Goal: Task Accomplishment & Management: Complete application form

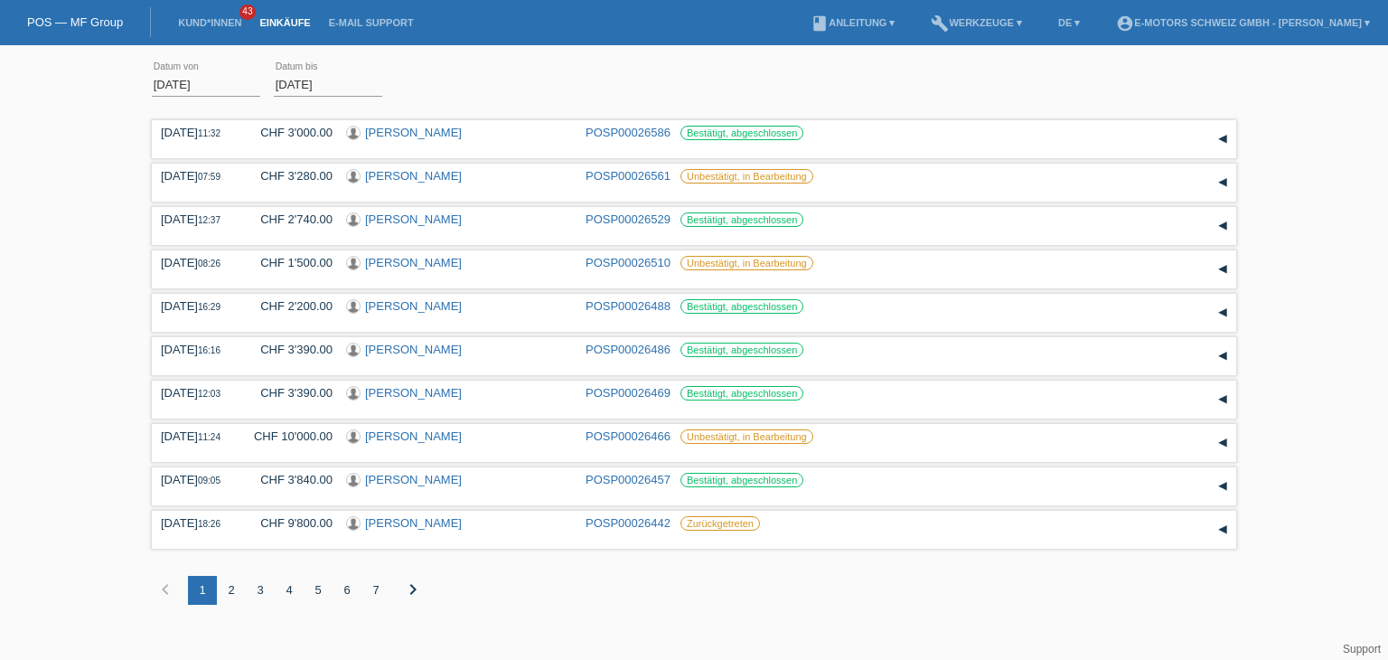
click at [278, 23] on link "Einkäufe" at bounding box center [284, 22] width 69 height 11
click at [192, 26] on link "Kund*innen" at bounding box center [209, 22] width 81 height 11
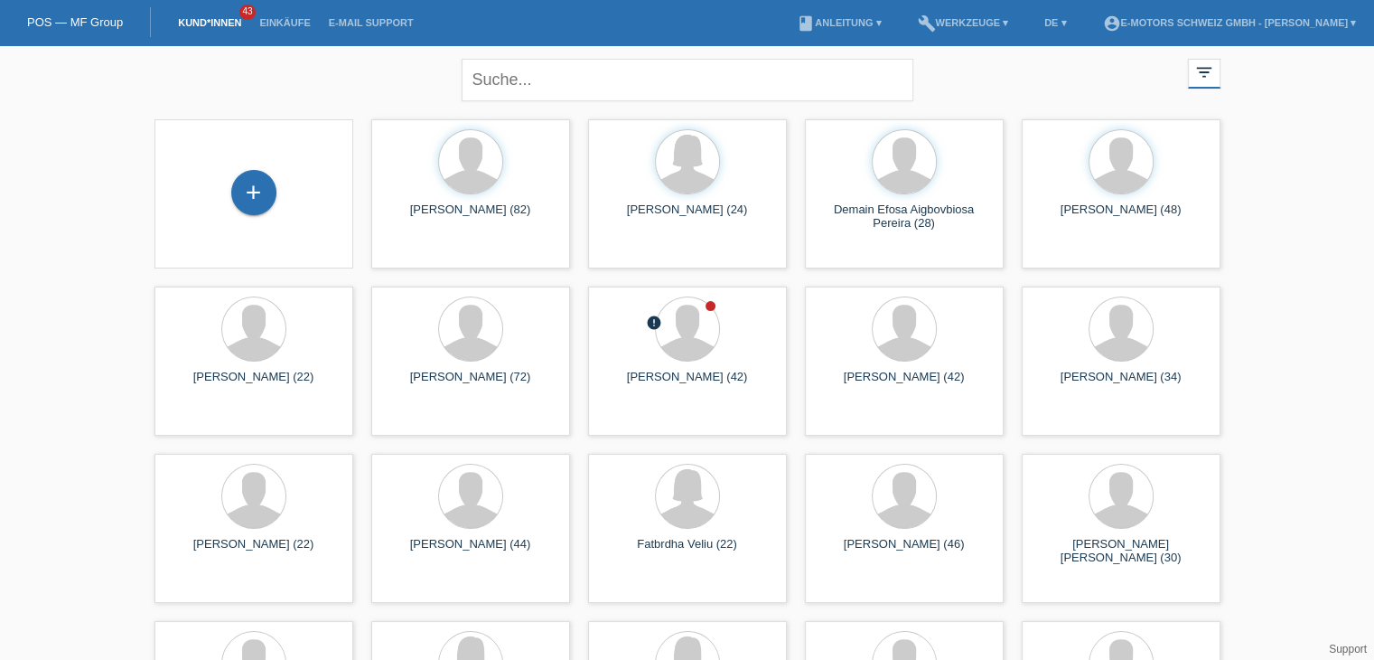
click at [280, 192] on div "+" at bounding box center [254, 194] width 170 height 48
click at [271, 195] on div "+" at bounding box center [253, 192] width 45 height 45
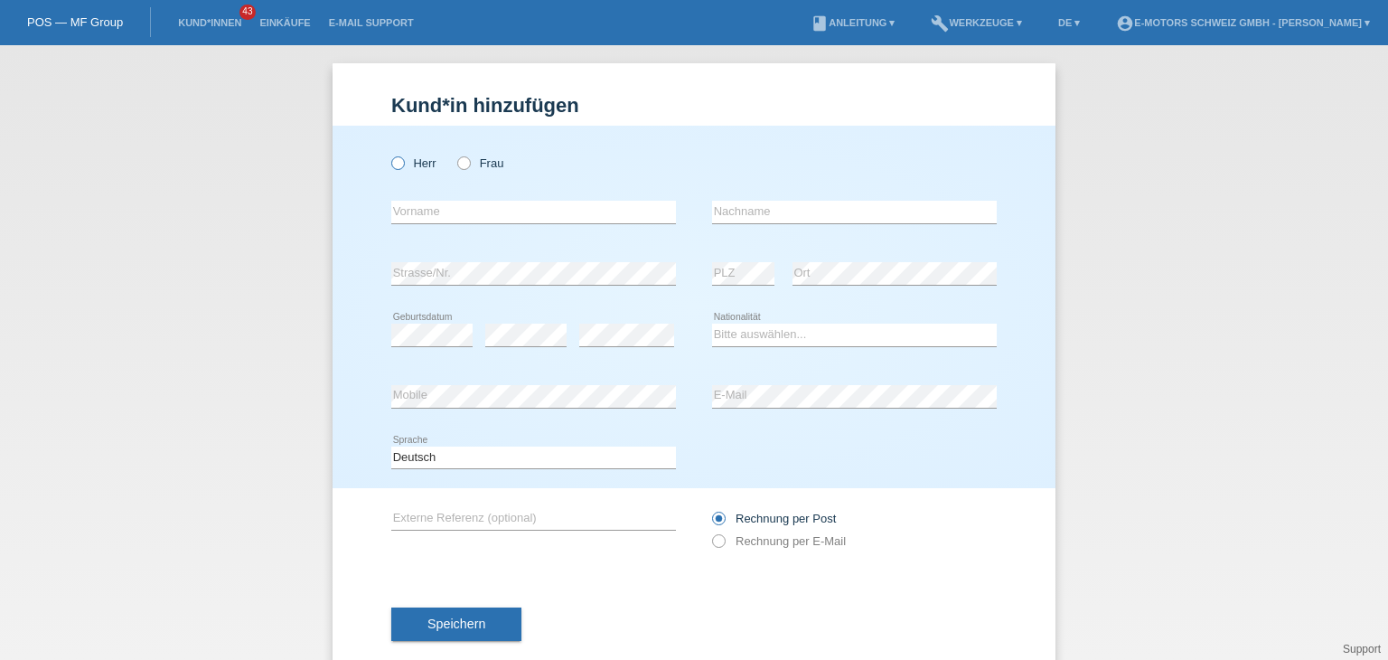
click at [389, 154] on icon at bounding box center [389, 154] width 0 height 0
click at [393, 168] on input "Herr" at bounding box center [397, 162] width 12 height 12
radio input "true"
click at [419, 213] on input "text" at bounding box center [533, 212] width 285 height 23
paste input "[PERSON_NAME]"
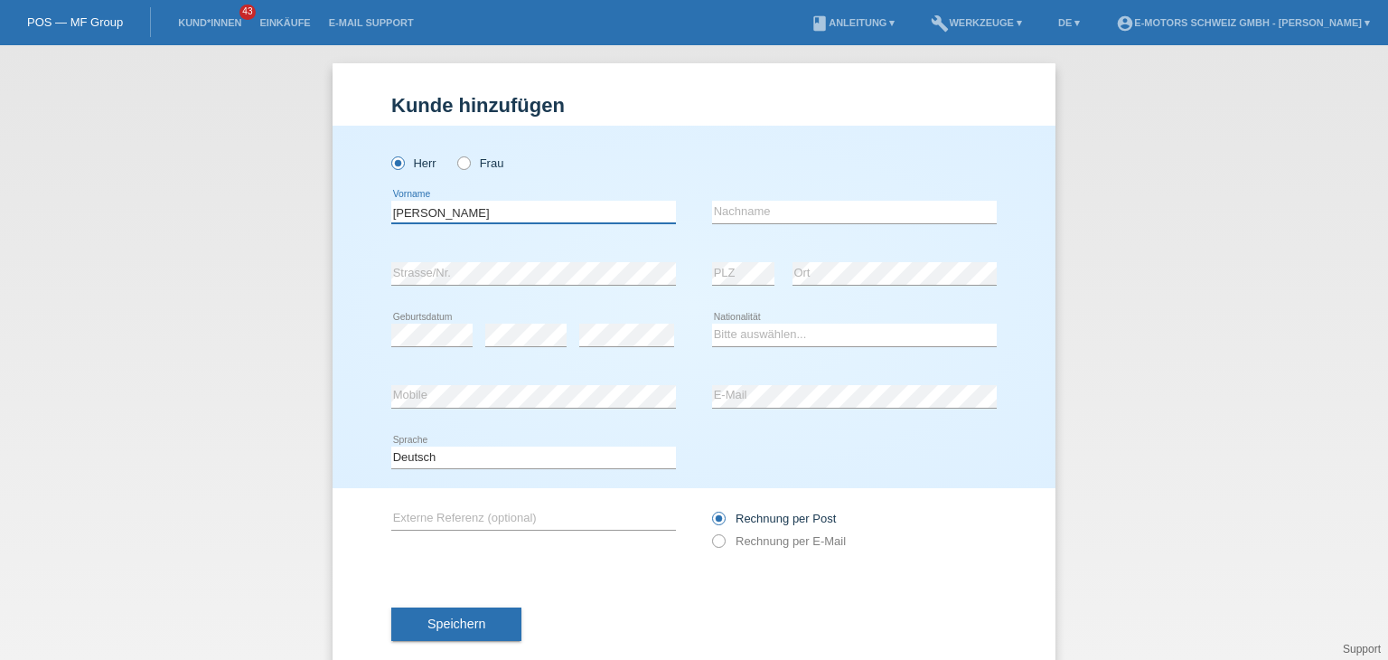
type input "[PERSON_NAME]"
click at [807, 209] on input "text" at bounding box center [854, 212] width 285 height 23
type input "Moser"
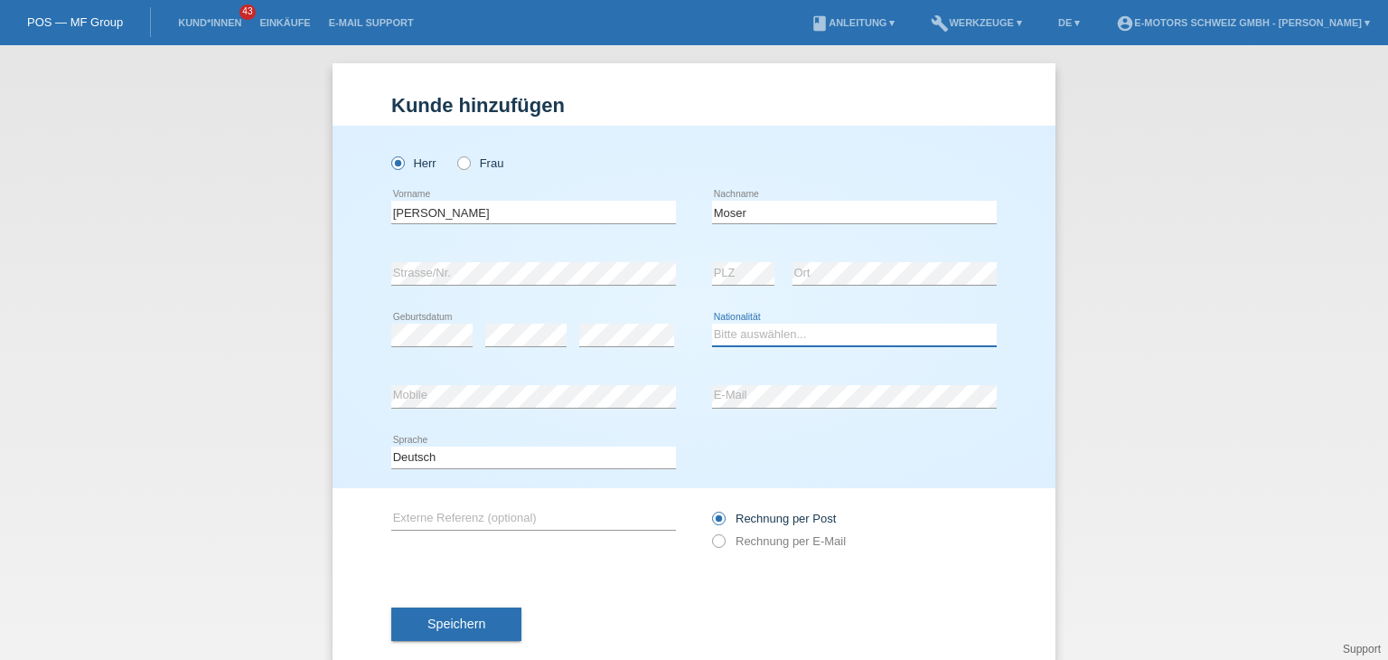
click at [766, 341] on select "Bitte auswählen... Schweiz Deutschland Liechtenstein Österreich ------------ Af…" at bounding box center [854, 335] width 285 height 22
select select "CH"
click at [712, 324] on select "Bitte auswählen... Schweiz Deutschland Liechtenstein Österreich ------------ Af…" at bounding box center [854, 335] width 285 height 22
click at [441, 408] on div "error Mobile" at bounding box center [533, 396] width 285 height 61
click at [144, 450] on div "Kund*in hinzufügen Kunde hinzufügen Kundin hinzufügen Herr Frau David error Vor…" at bounding box center [694, 352] width 1388 height 614
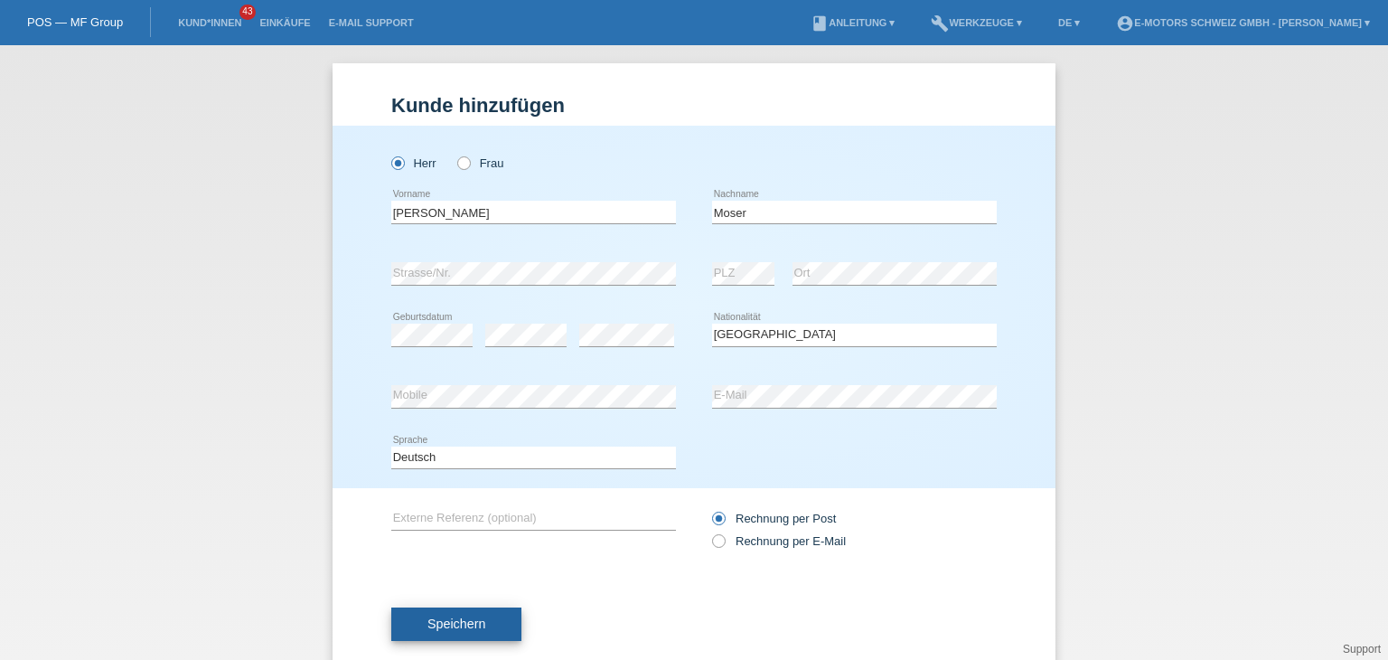
click at [458, 624] on span "Speichern" at bounding box center [456, 623] width 58 height 14
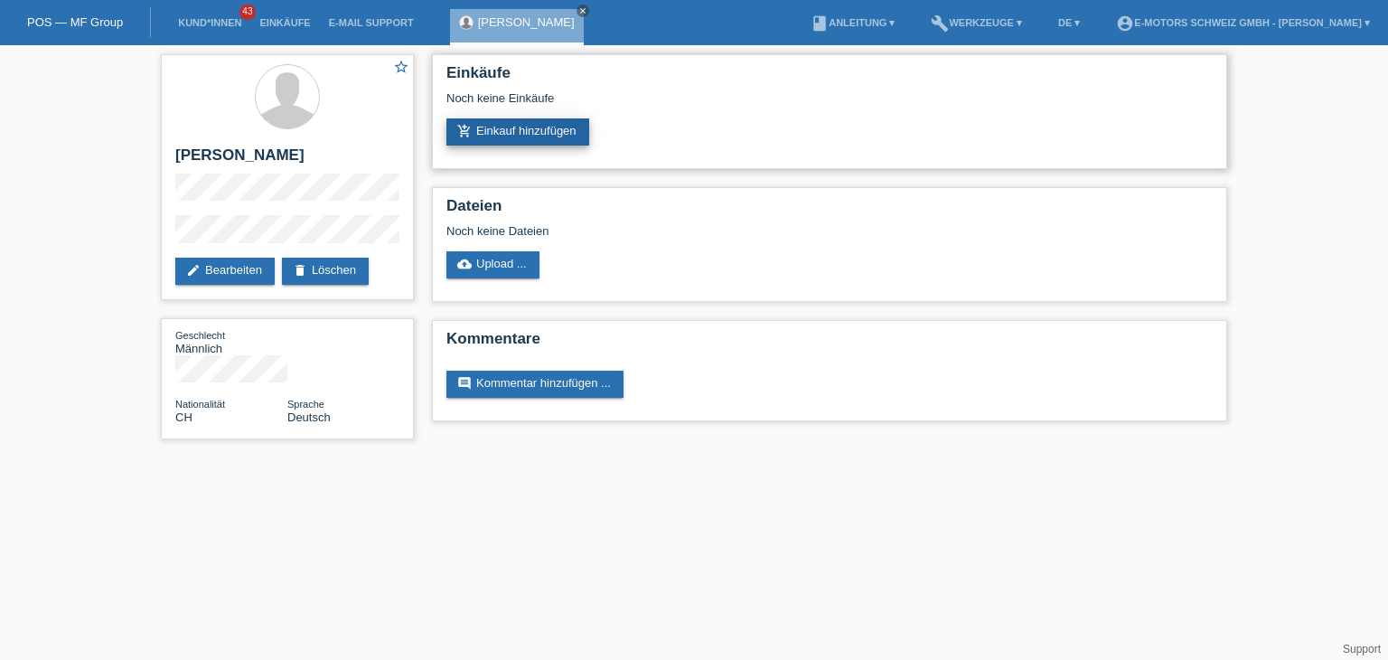
click at [544, 138] on link "add_shopping_cart Einkauf hinzufügen" at bounding box center [517, 131] width 143 height 27
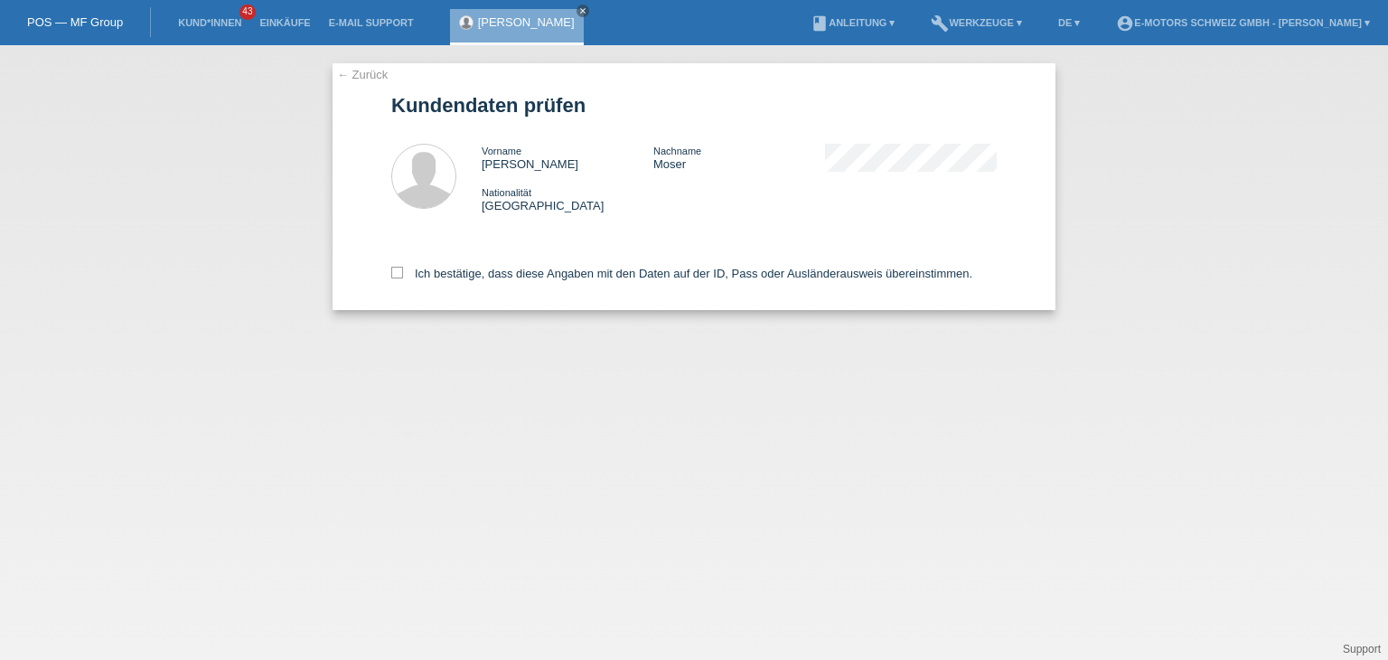
click at [389, 276] on div "← Zurück Kundendaten prüfen Vorname [PERSON_NAME] Nachname [PERSON_NAME] Nation…" at bounding box center [694, 186] width 723 height 247
click at [398, 279] on label "Ich bestätige, dass diese Angaben mit den Daten auf der ID, Pass oder Ausländer…" at bounding box center [681, 274] width 581 height 14
click at [398, 278] on input "Ich bestätige, dass diese Angaben mit den Daten auf der ID, Pass oder Ausländer…" at bounding box center [397, 273] width 12 height 12
checkbox input "true"
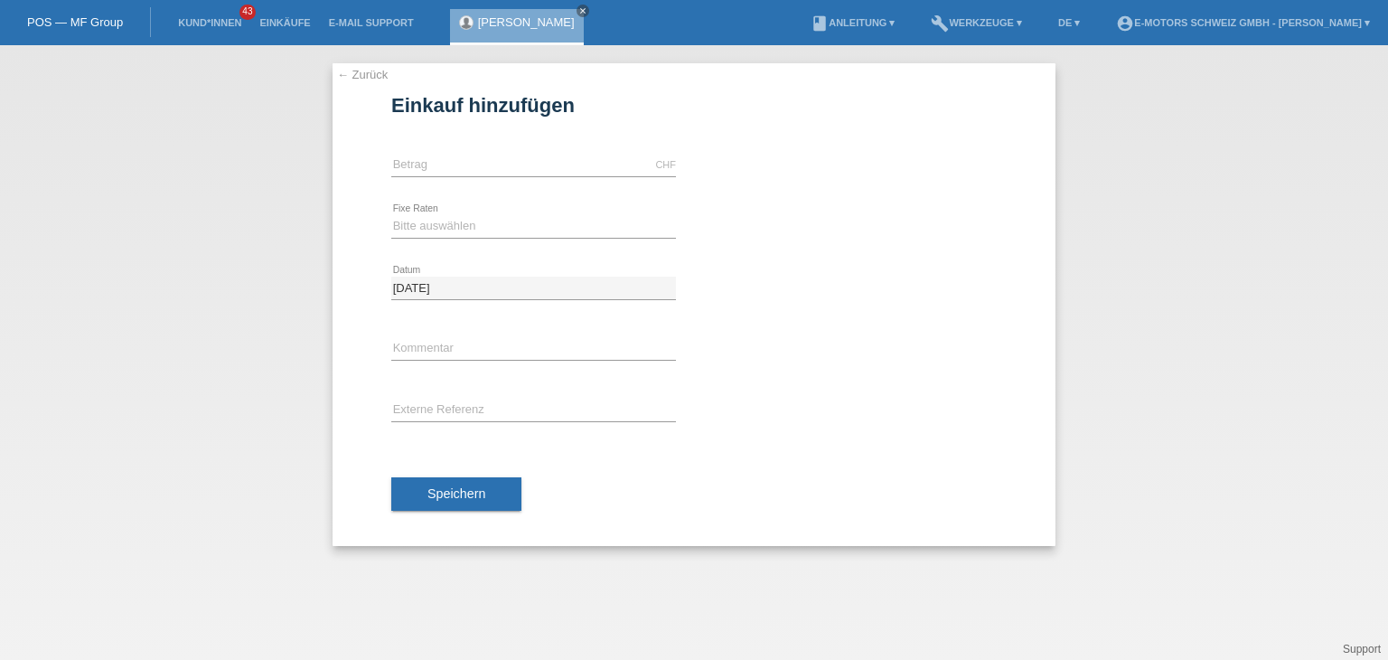
click at [443, 151] on div "CHF error [GEOGRAPHIC_DATA]" at bounding box center [533, 165] width 285 height 61
click at [448, 164] on input "text" at bounding box center [533, 165] width 285 height 23
type input "3500.00"
click at [420, 219] on select "Bitte auswählen 12 Raten 24 Raten 36 Raten 48 Raten" at bounding box center [533, 226] width 285 height 22
select select "214"
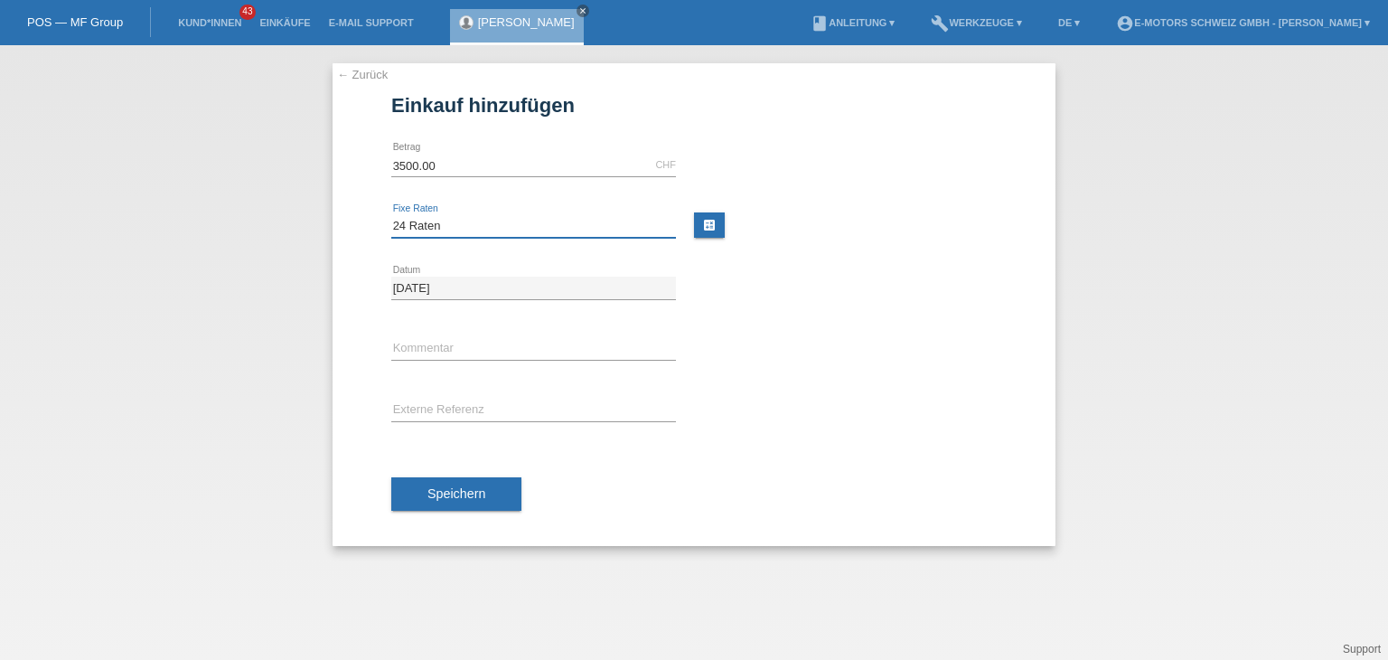
click at [391, 215] on select "Bitte auswählen 12 Raten 24 Raten 36 Raten 48 Raten" at bounding box center [533, 226] width 285 height 22
click at [437, 335] on div "error Kommentar" at bounding box center [533, 349] width 285 height 61
click at [444, 341] on input "text" at bounding box center [533, 349] width 285 height 23
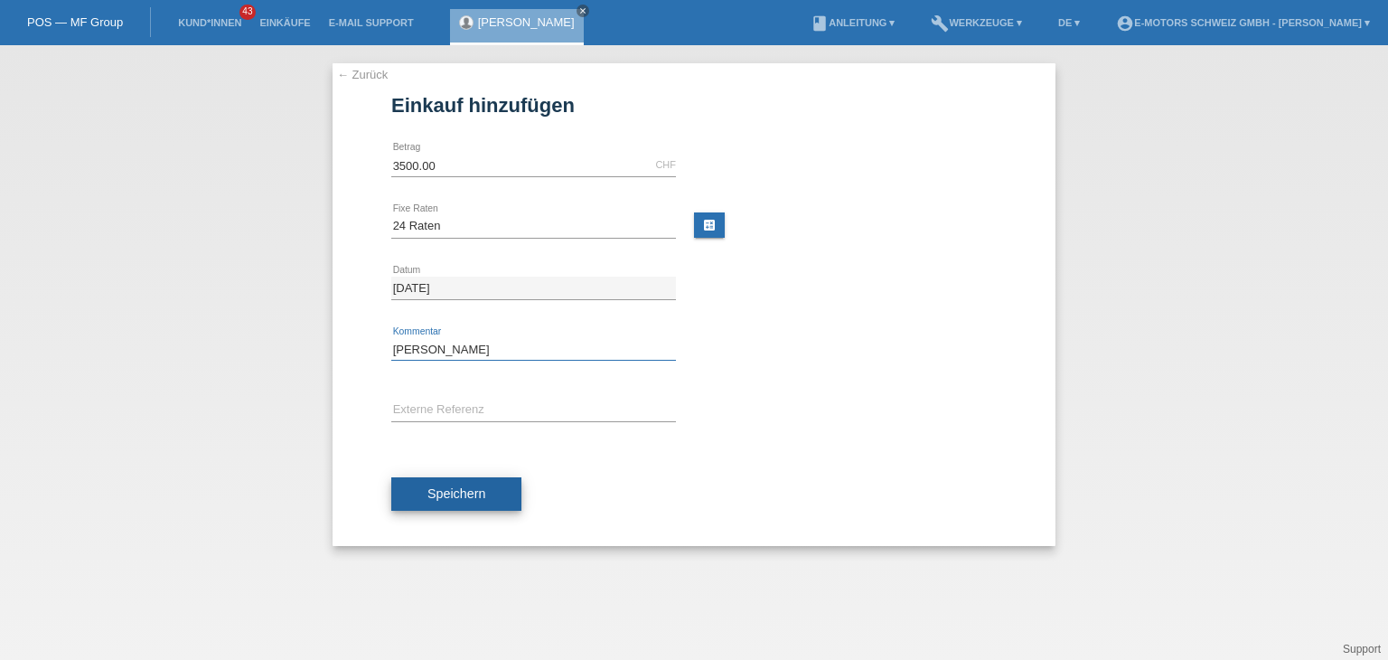
type input "Philippe"
click at [445, 497] on span "Speichern" at bounding box center [456, 493] width 58 height 14
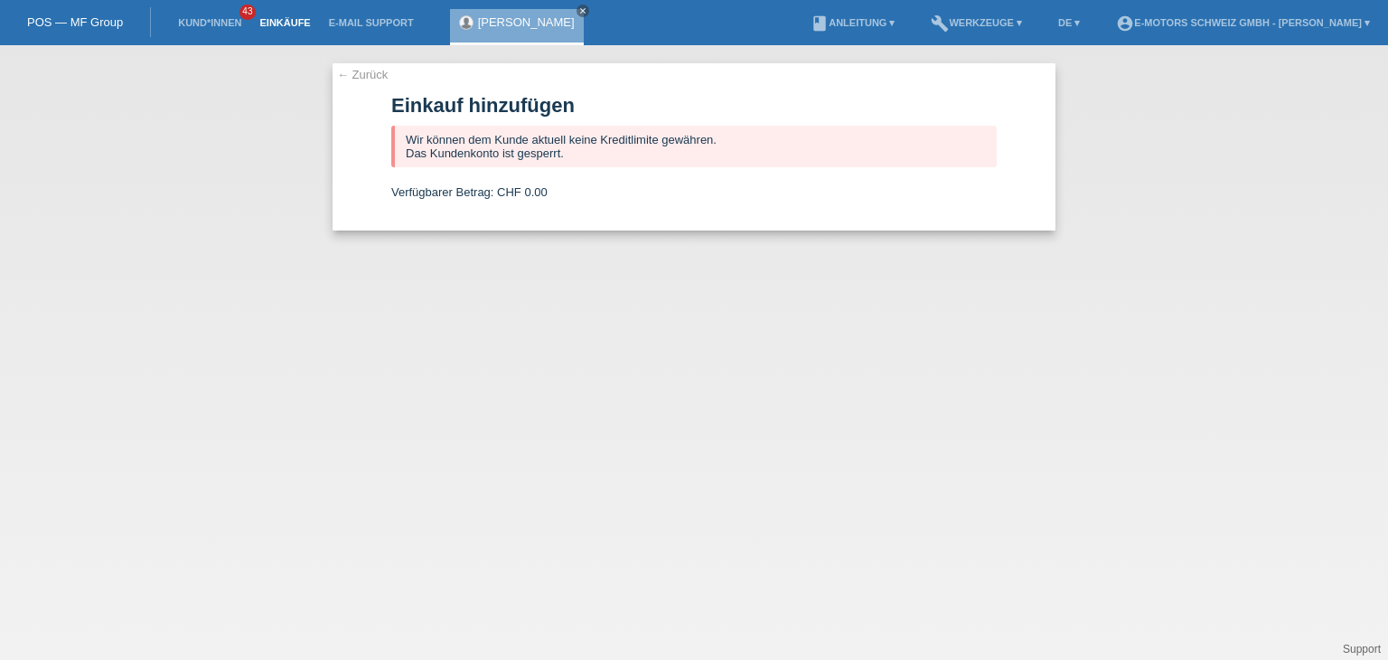
click at [283, 23] on link "Einkäufe" at bounding box center [284, 22] width 69 height 11
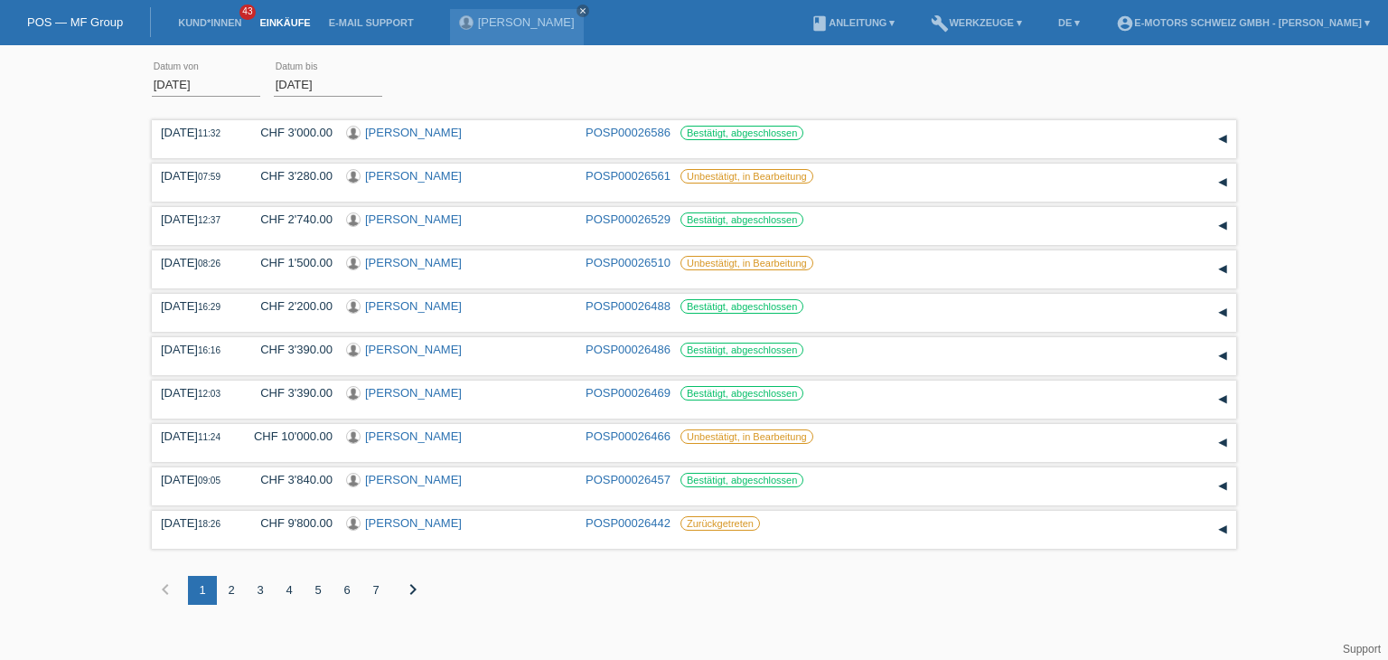
click at [275, 30] on li "Einkäufe" at bounding box center [284, 23] width 69 height 46
click at [272, 24] on link "Einkäufe" at bounding box center [284, 22] width 69 height 11
click at [232, 596] on div "2" at bounding box center [231, 590] width 29 height 29
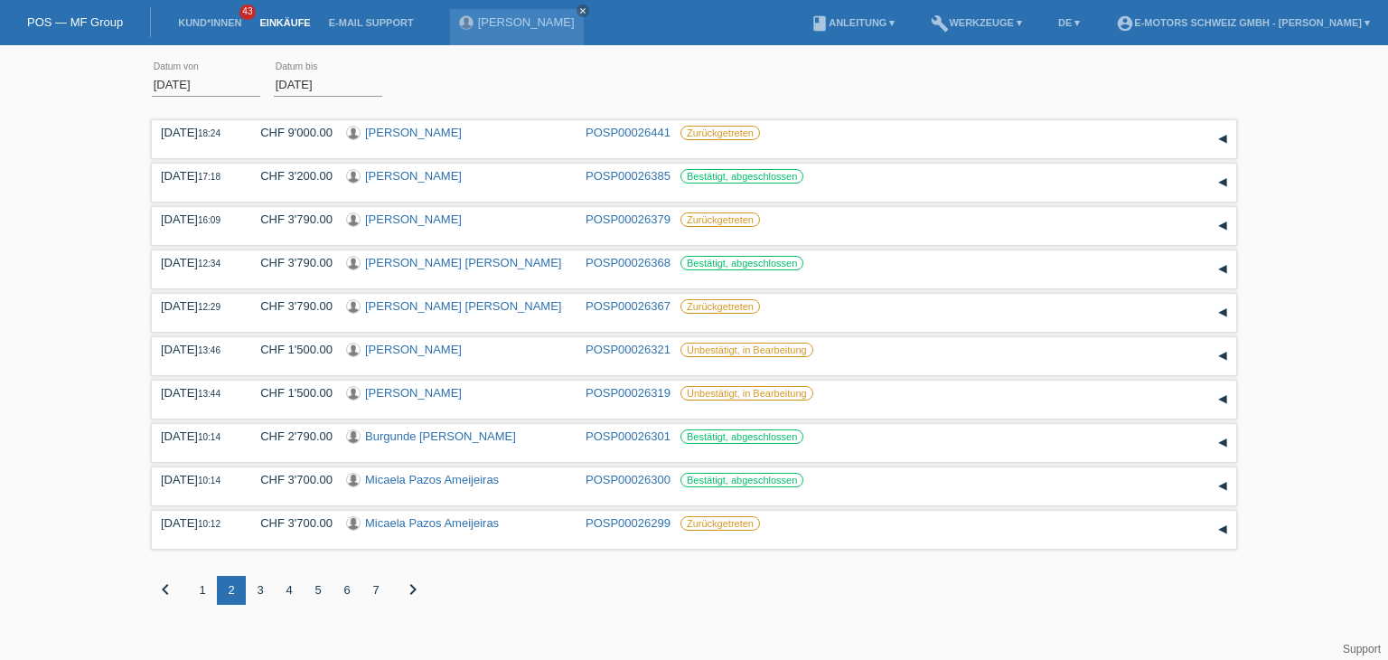
click at [258, 594] on div "3" at bounding box center [260, 590] width 29 height 29
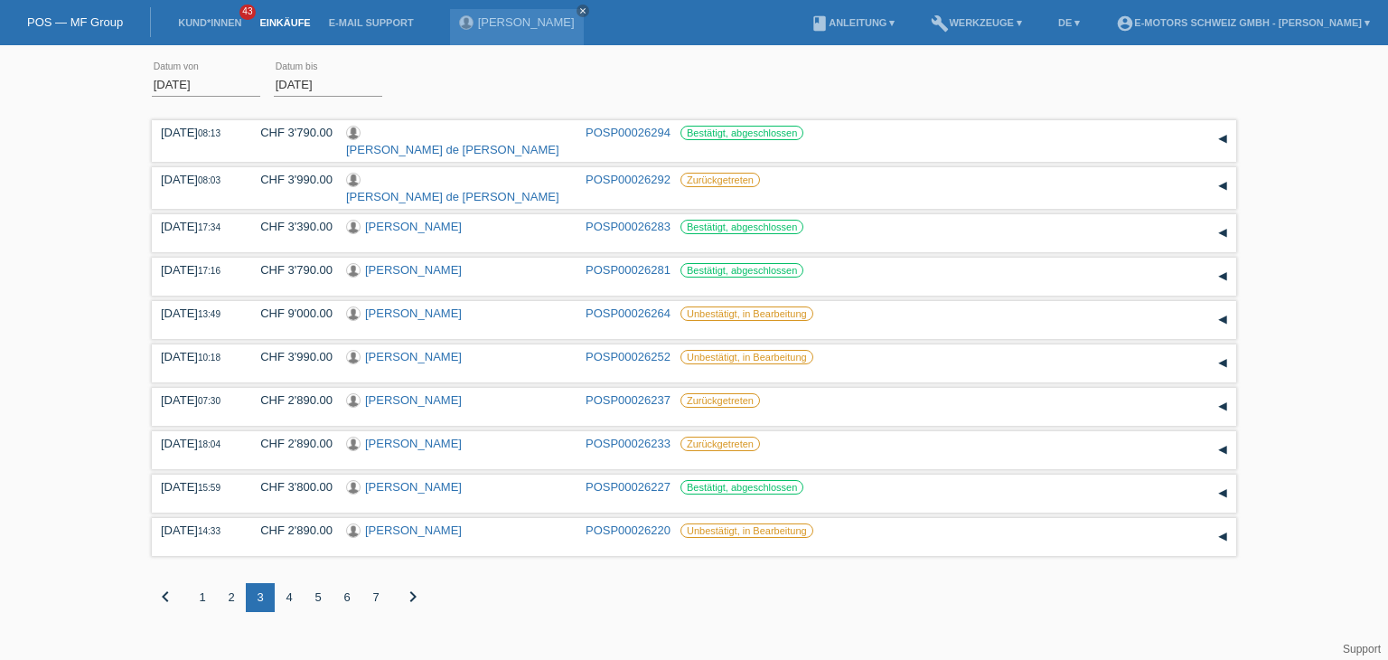
click at [281, 599] on div "4" at bounding box center [289, 597] width 29 height 29
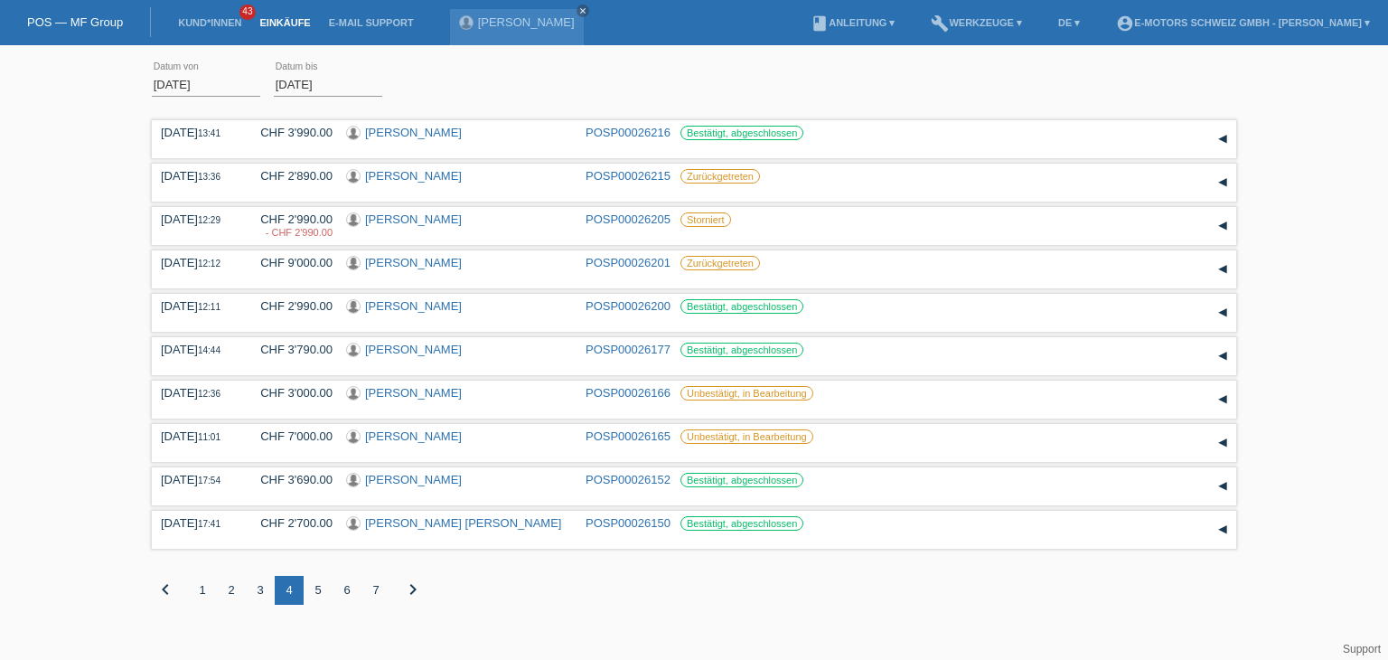
click at [314, 595] on div "5" at bounding box center [318, 590] width 29 height 29
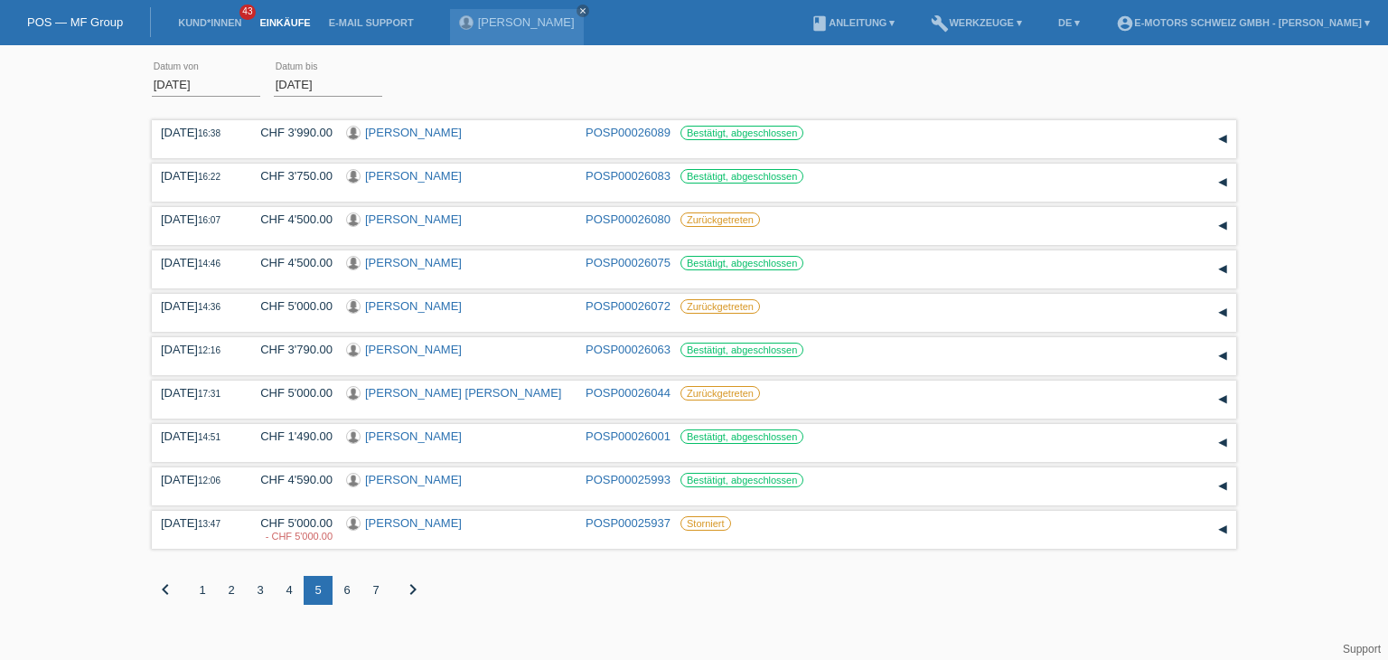
click at [354, 592] on div "6" at bounding box center [347, 590] width 29 height 29
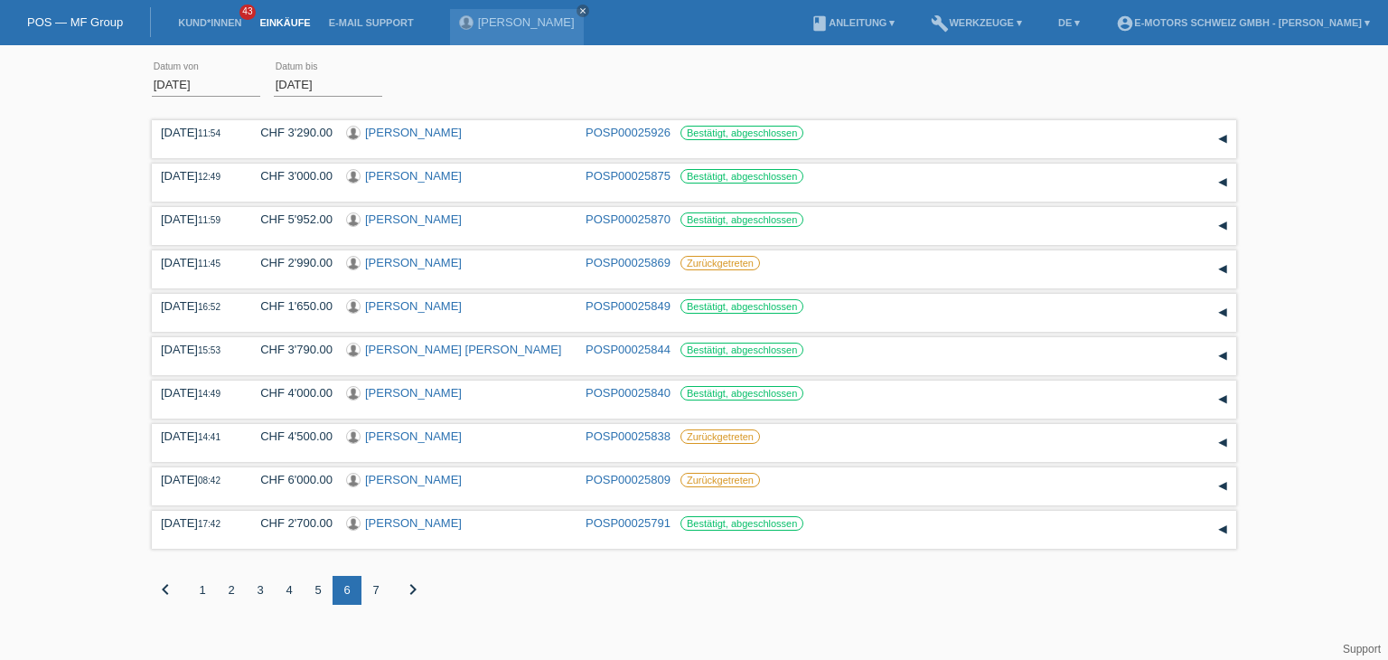
click at [375, 596] on div "7" at bounding box center [375, 590] width 29 height 29
